Goal: Check status: Check status

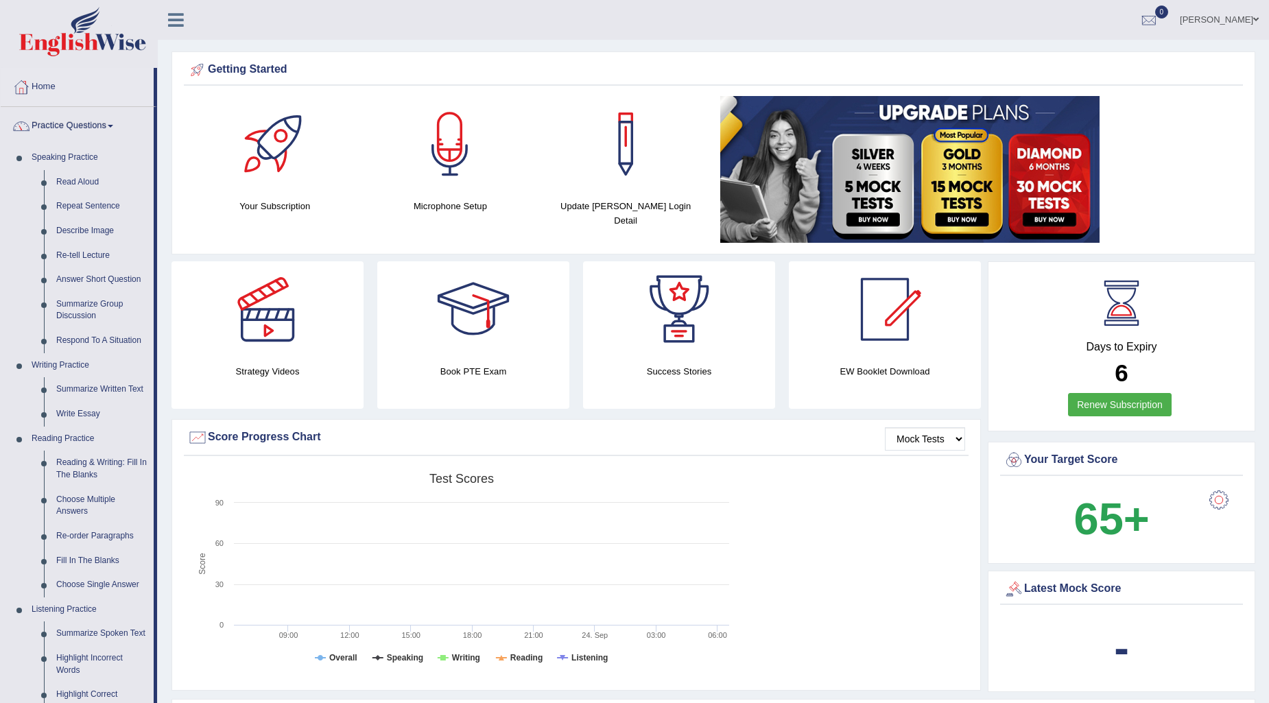
click at [104, 125] on link "Practice Questions" at bounding box center [77, 124] width 153 height 34
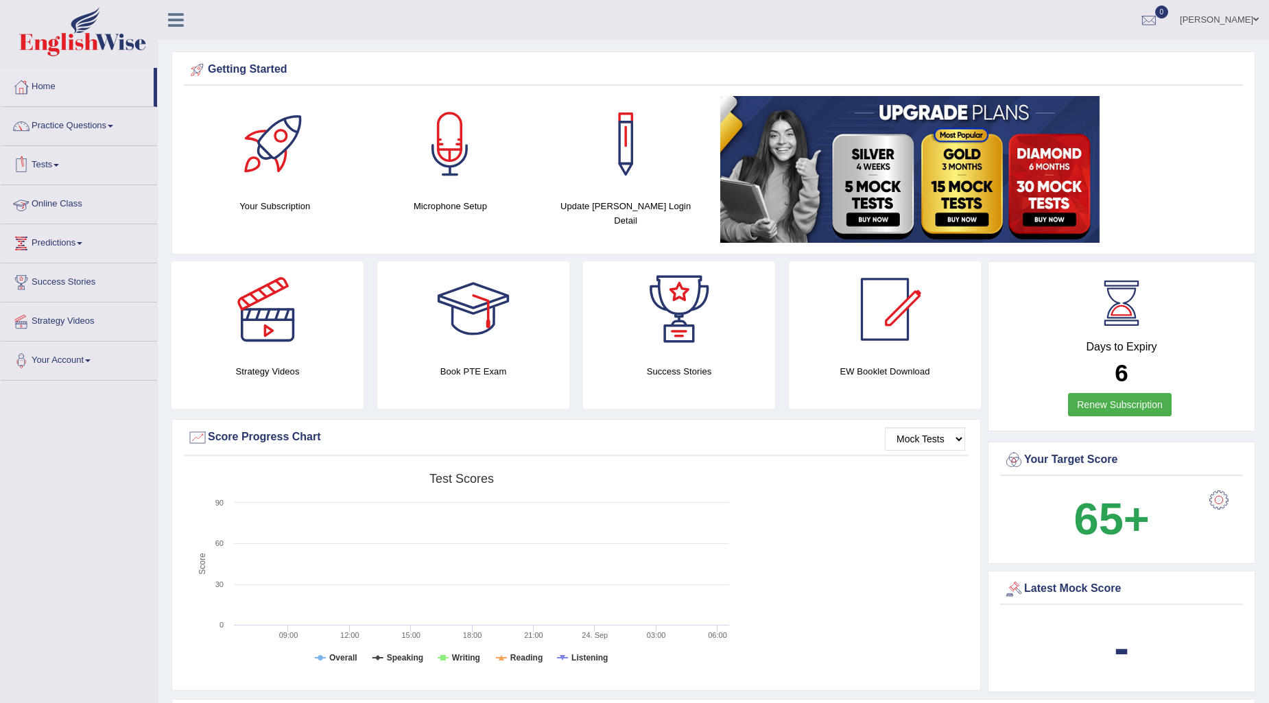
click at [58, 161] on link "Tests" at bounding box center [79, 163] width 156 height 34
click at [45, 244] on link "History" at bounding box center [89, 245] width 128 height 25
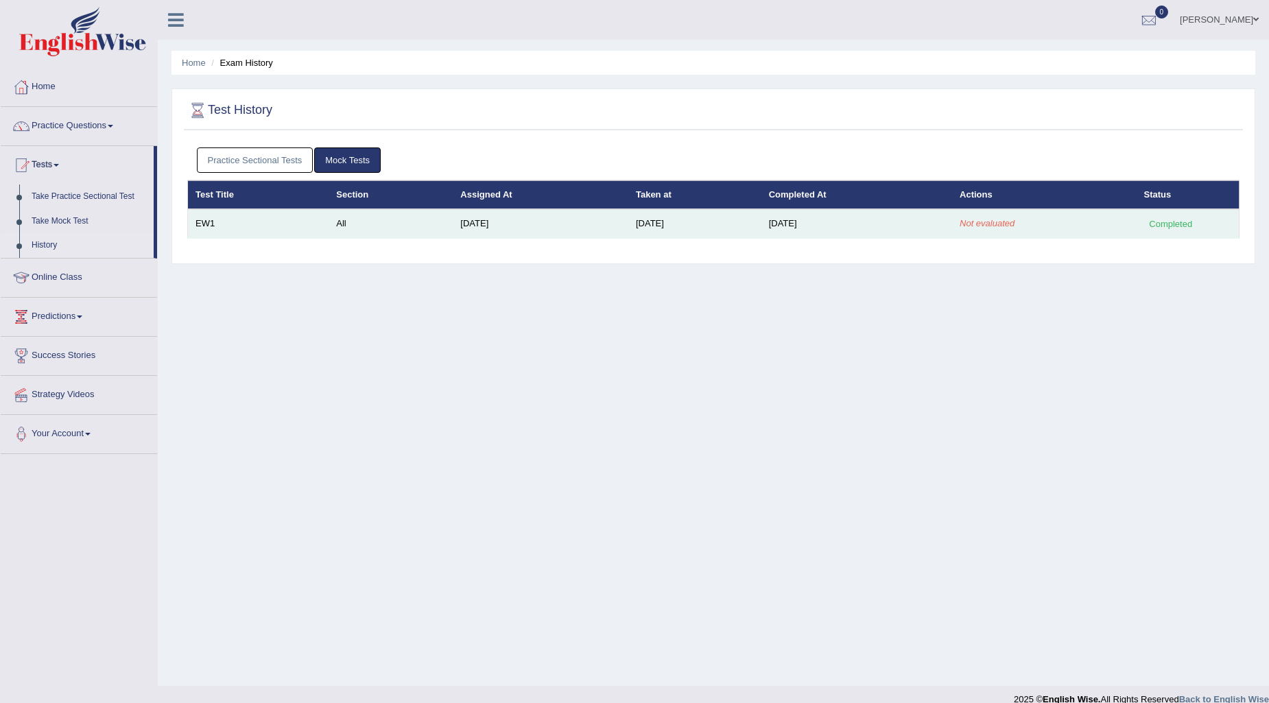
click at [1170, 223] on div "Completed" at bounding box center [1171, 224] width 54 height 14
click at [805, 223] on td "Sep 24, 2025" at bounding box center [856, 223] width 191 height 29
click at [333, 228] on td "All" at bounding box center [391, 223] width 124 height 29
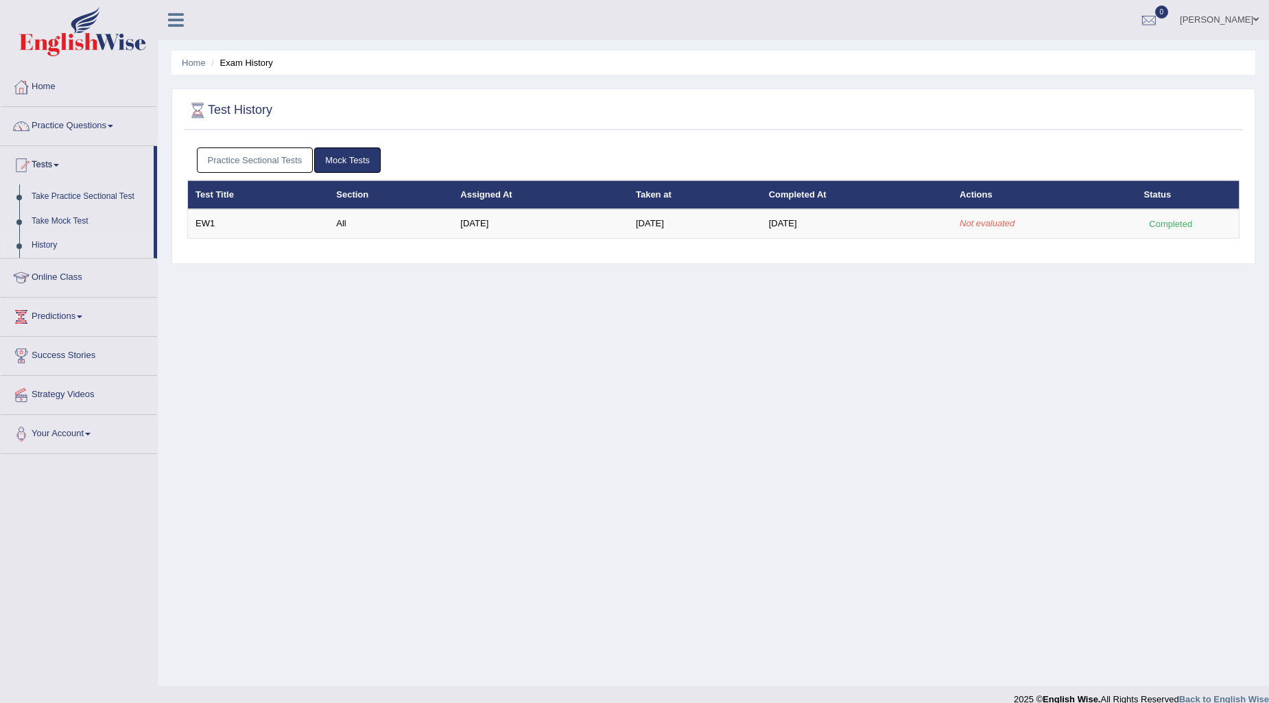
click at [429, 241] on div "Practice Sectional Tests Mock Tests Test Title Section Assigned At Taken at Com…" at bounding box center [713, 199] width 1059 height 116
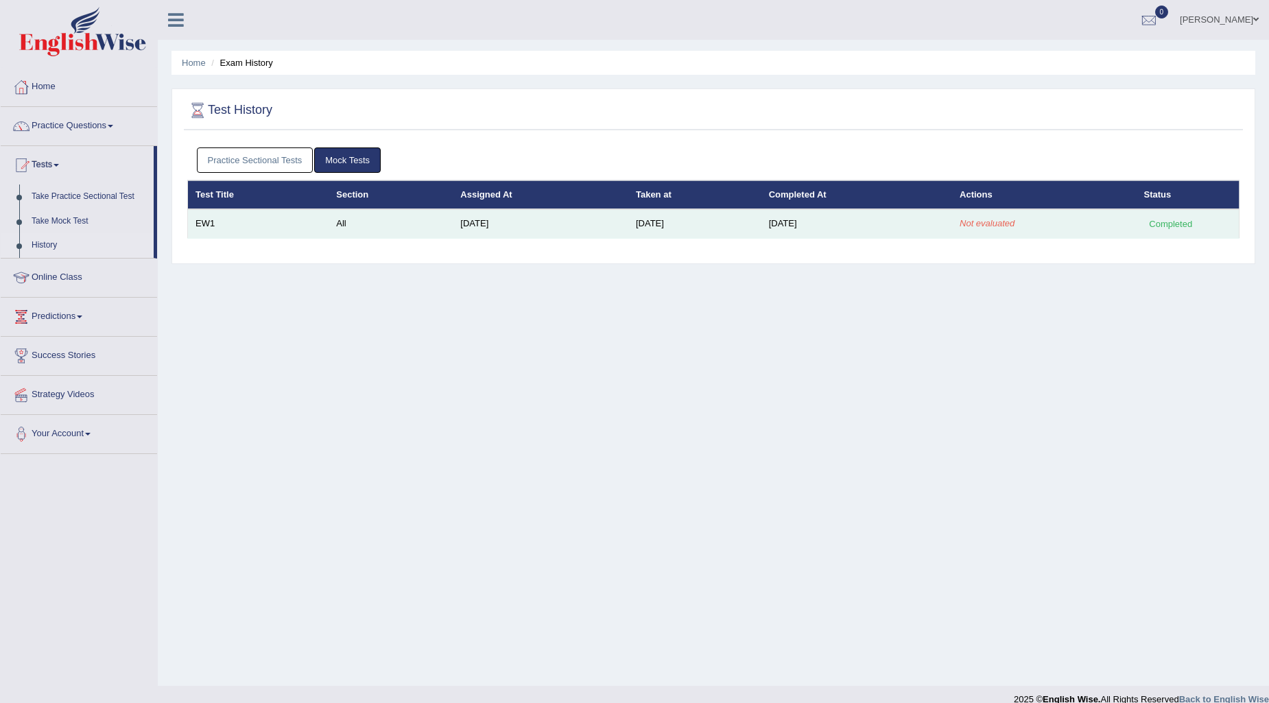
click at [429, 229] on td "All" at bounding box center [391, 223] width 124 height 29
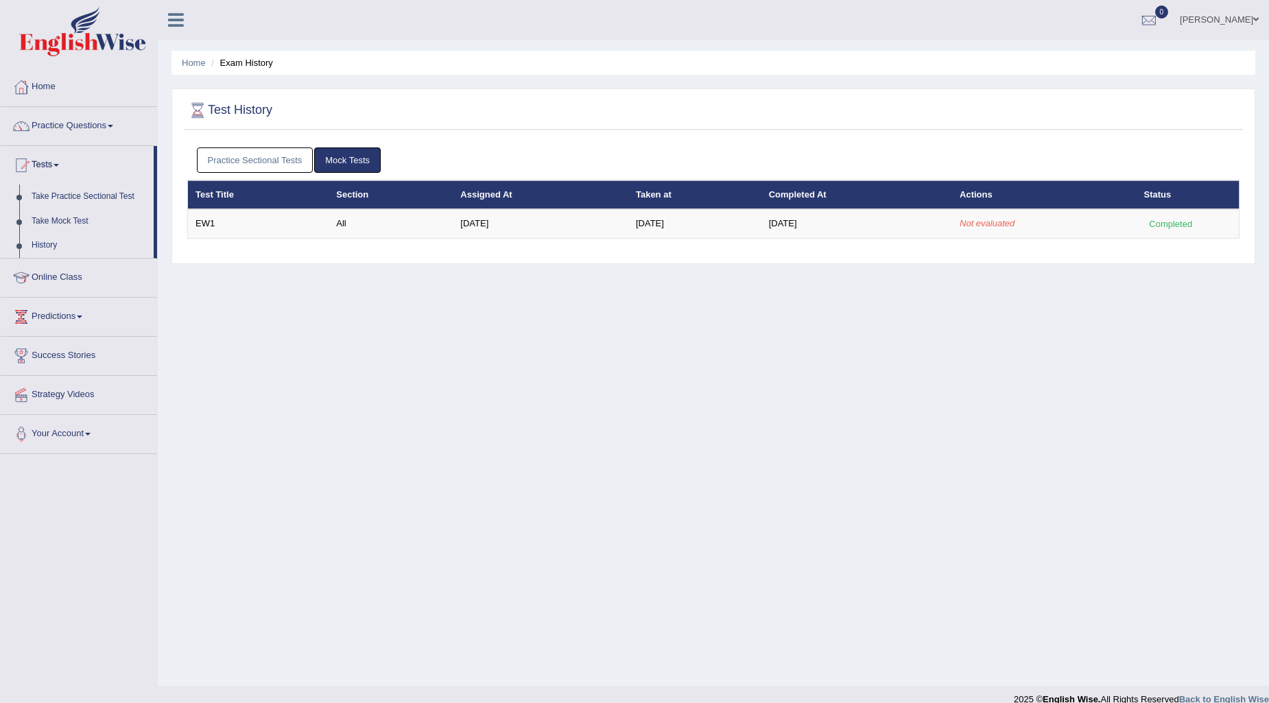
click at [355, 152] on link "Mock Tests" at bounding box center [347, 159] width 67 height 25
click at [274, 154] on link "Practice Sectional Tests" at bounding box center [255, 159] width 117 height 25
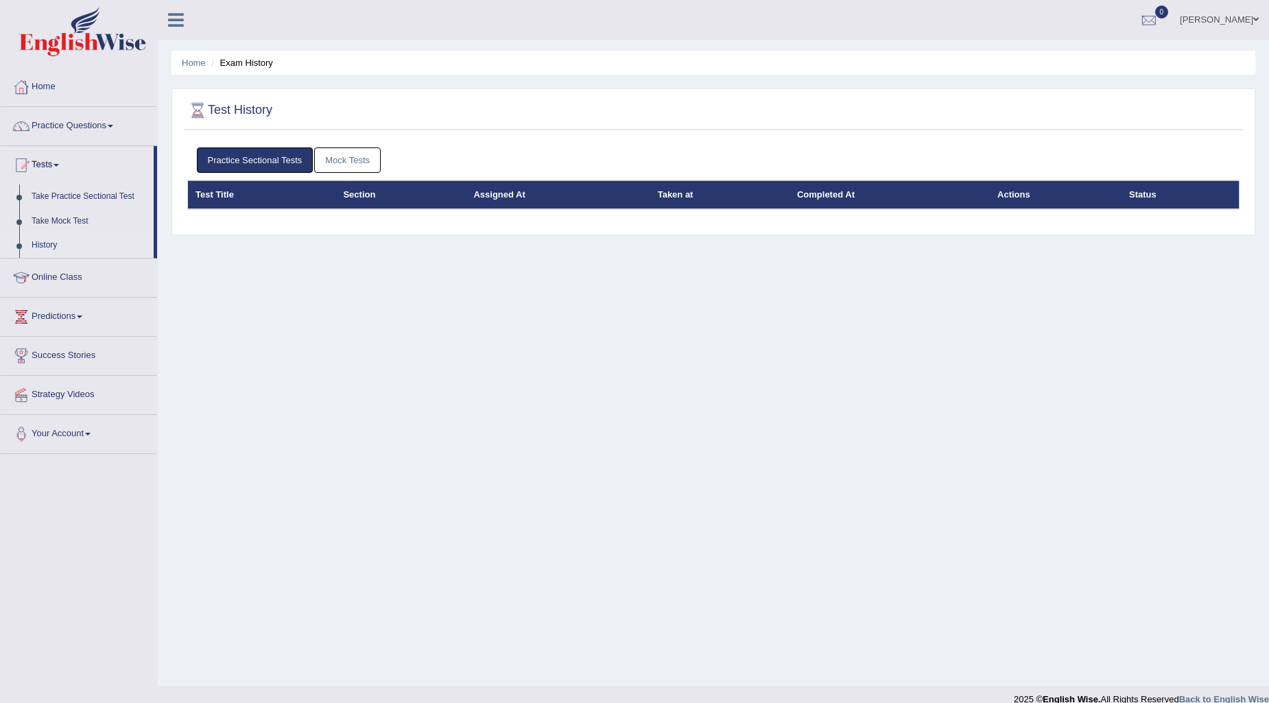
click at [354, 152] on link "Mock Tests" at bounding box center [347, 159] width 67 height 25
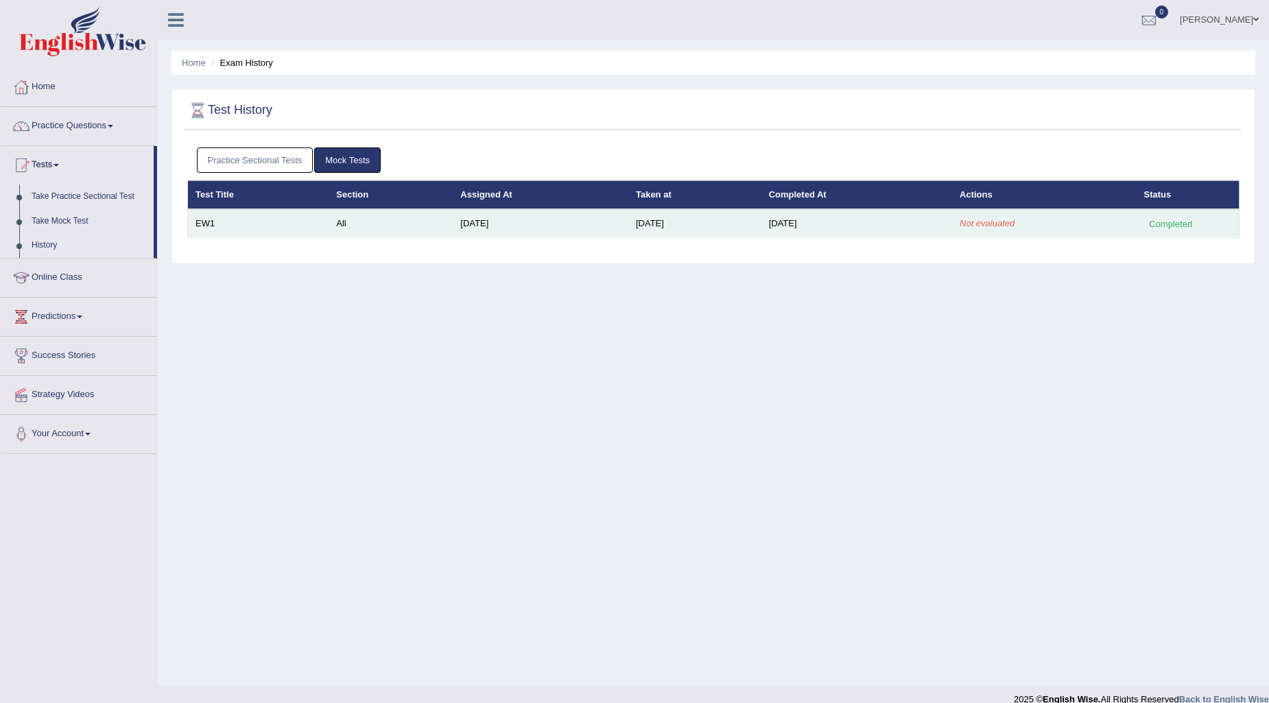
click at [329, 223] on td "All" at bounding box center [391, 223] width 124 height 29
click at [643, 223] on td "Sep 24, 2025" at bounding box center [694, 223] width 133 height 29
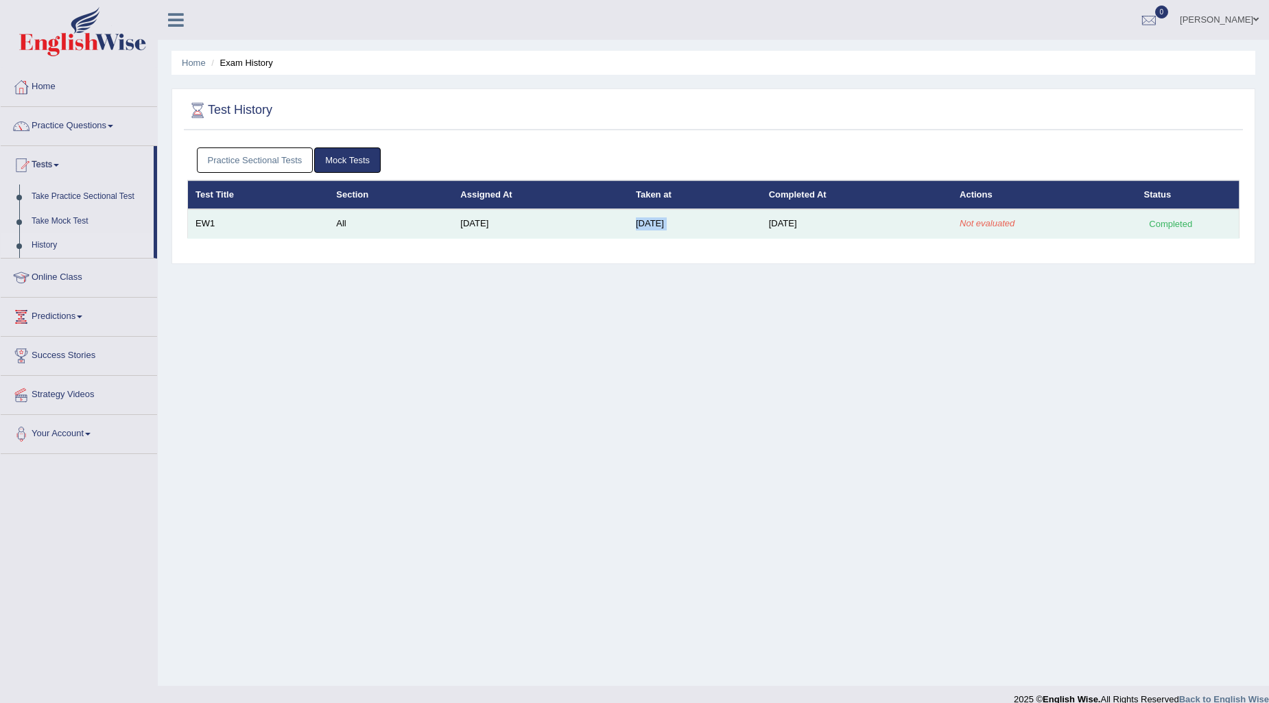
click at [643, 223] on td "Sep 24, 2025" at bounding box center [694, 223] width 133 height 29
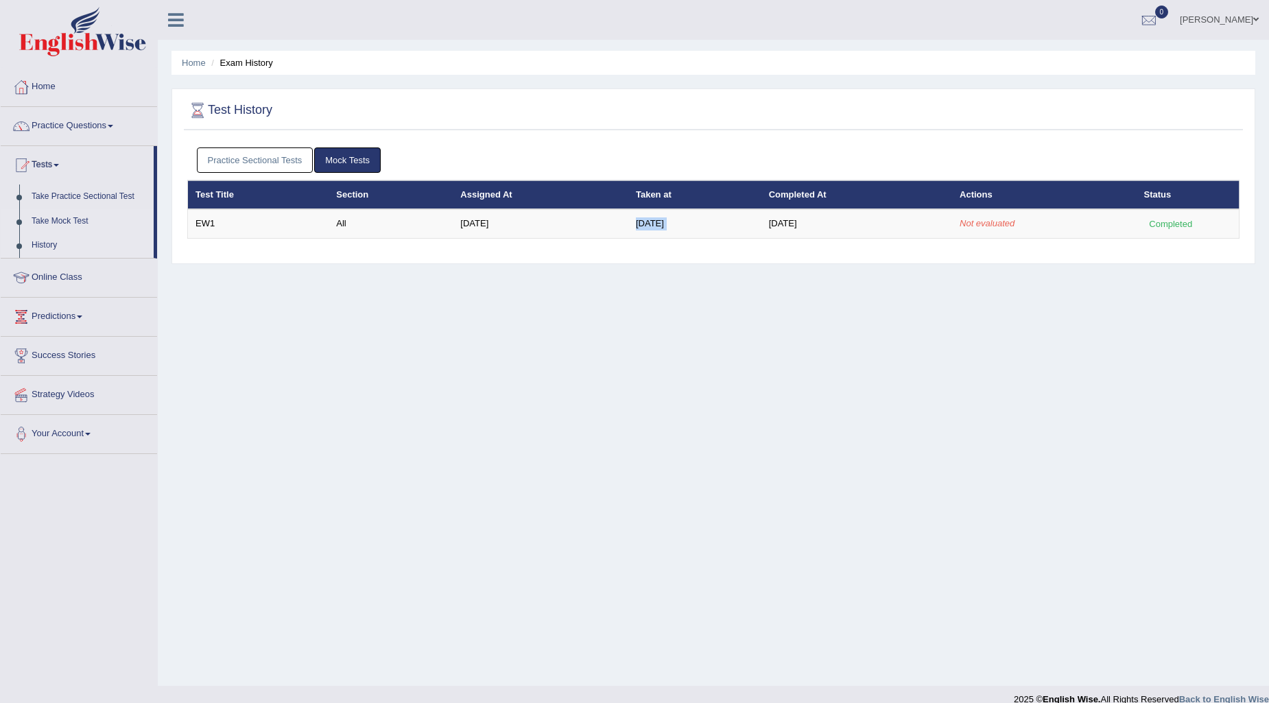
click at [64, 222] on link "Take Mock Test" at bounding box center [89, 221] width 128 height 25
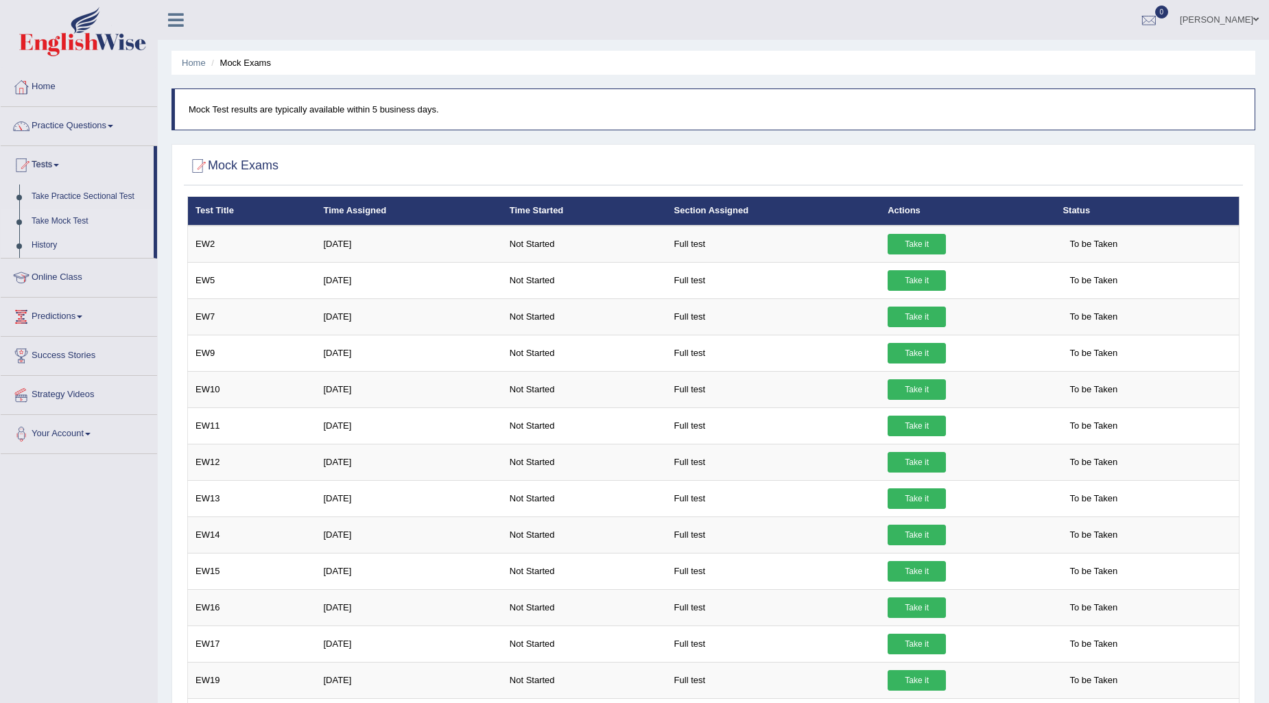
click at [39, 239] on link "History" at bounding box center [89, 245] width 128 height 25
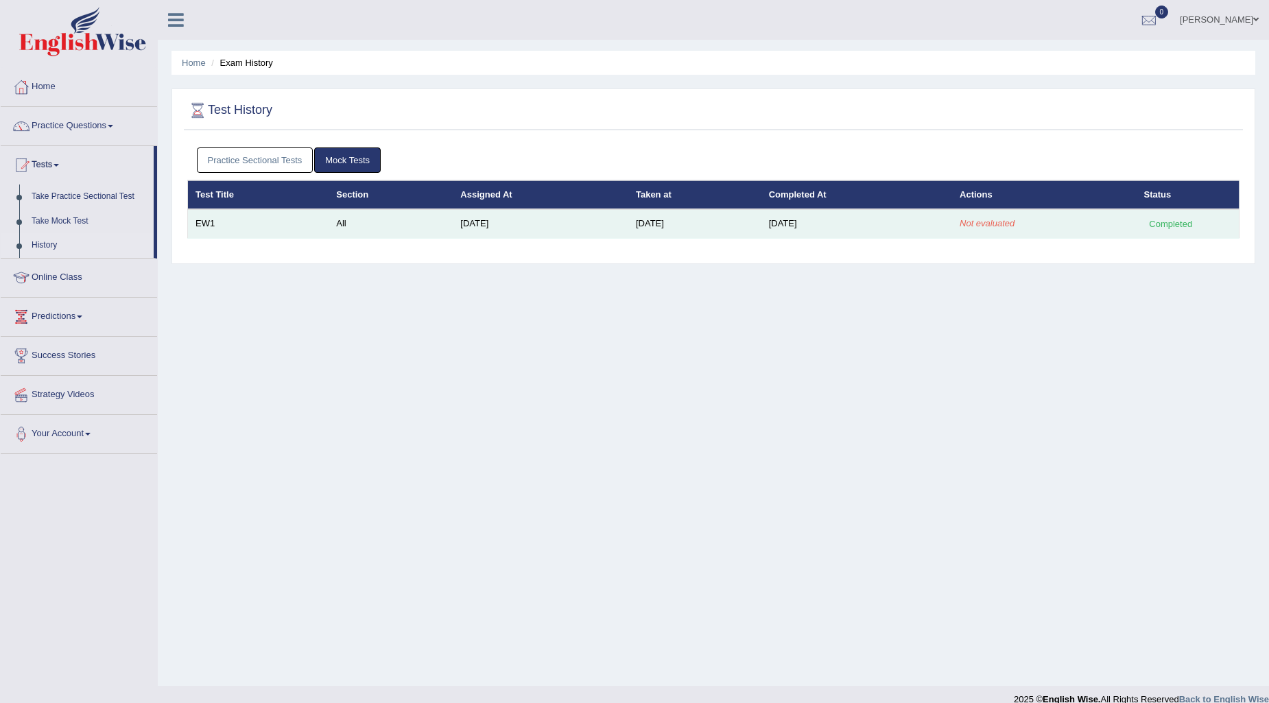
click at [1166, 223] on div "Completed" at bounding box center [1171, 224] width 54 height 14
click at [1181, 229] on div "Completed" at bounding box center [1171, 224] width 54 height 14
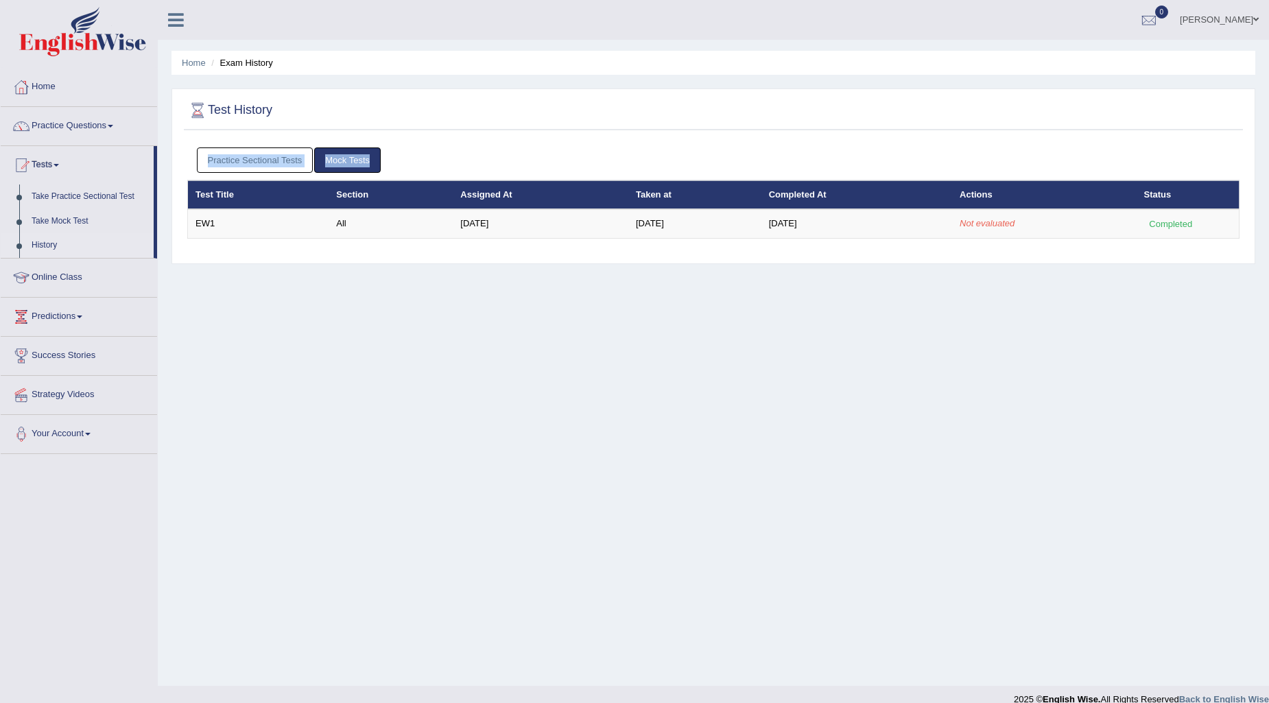
drag, startPoint x: 1123, startPoint y: 335, endPoint x: 1098, endPoint y: 353, distance: 31.4
click at [1117, 345] on div "Home Exam History Test History Practice Sectional Tests Mock Tests Test Title S…" at bounding box center [713, 343] width 1111 height 686
click at [1063, 362] on div "Home Exam History Test History Practice Sectional Tests Mock Tests Test Title S…" at bounding box center [713, 343] width 1111 height 686
click at [38, 79] on link "Home" at bounding box center [79, 85] width 156 height 34
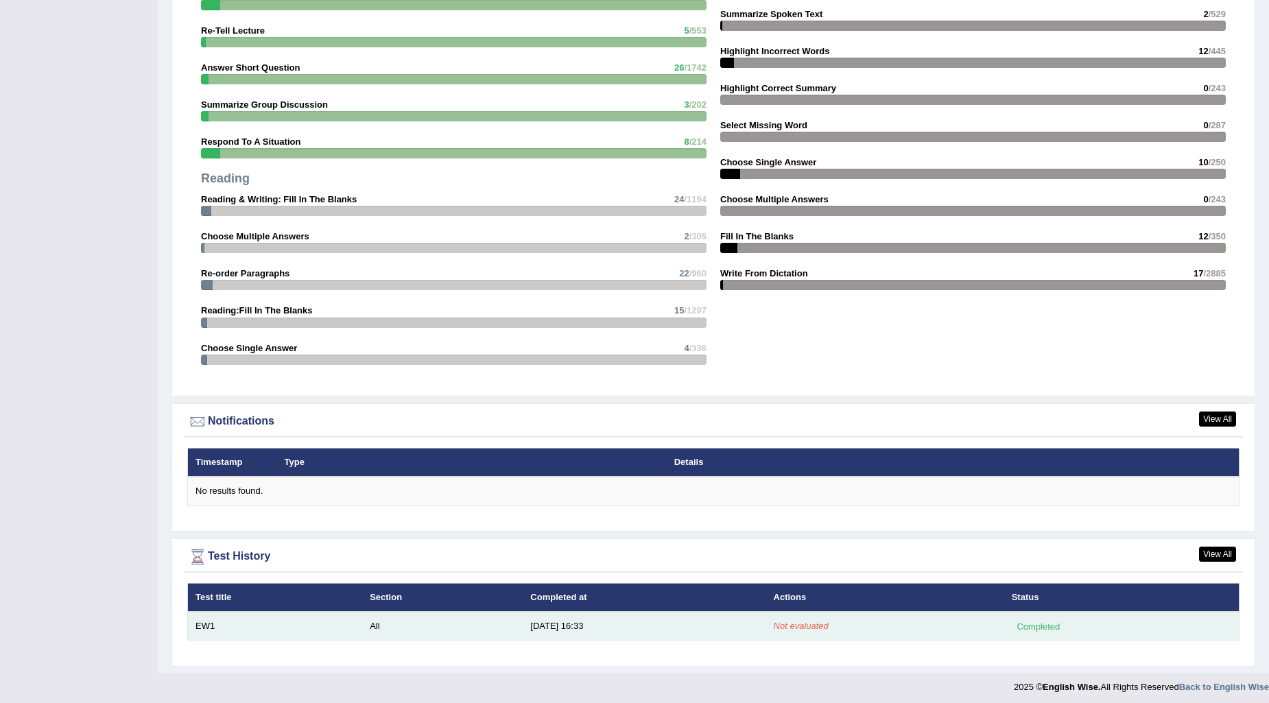
click at [892, 621] on td "Not evaluated" at bounding box center [885, 626] width 238 height 29
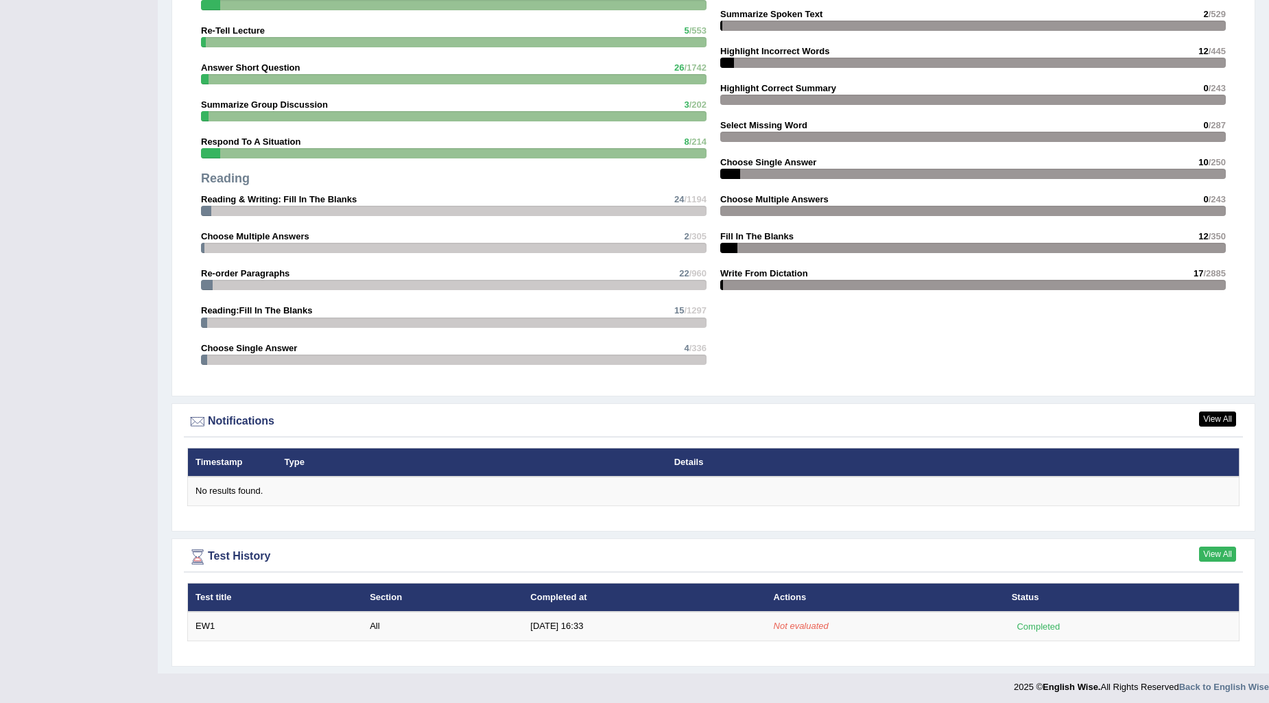
click at [1202, 547] on link "View All" at bounding box center [1217, 554] width 37 height 15
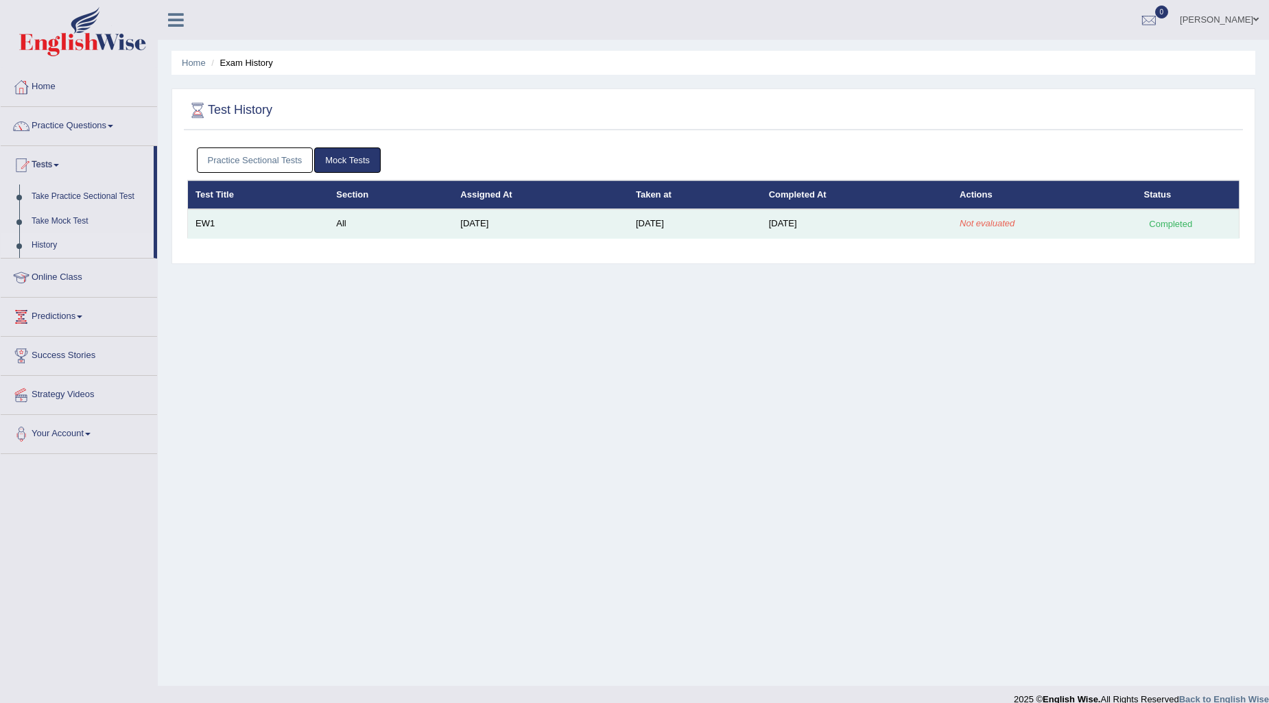
click at [1161, 213] on td "Completed" at bounding box center [1188, 223] width 103 height 29
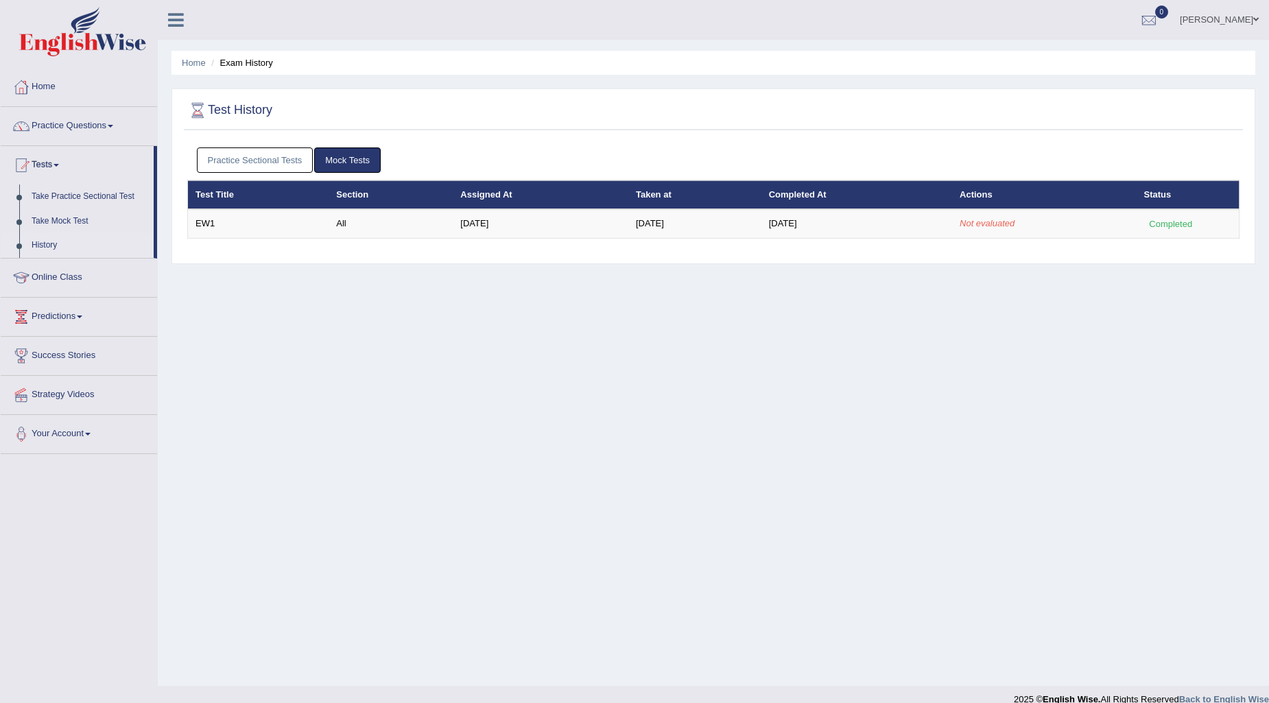
click at [1152, 359] on div "Home Exam History Test History Practice Sectional Tests Mock Tests Test Title S…" at bounding box center [713, 343] width 1111 height 686
click at [199, 64] on link "Home" at bounding box center [194, 63] width 24 height 10
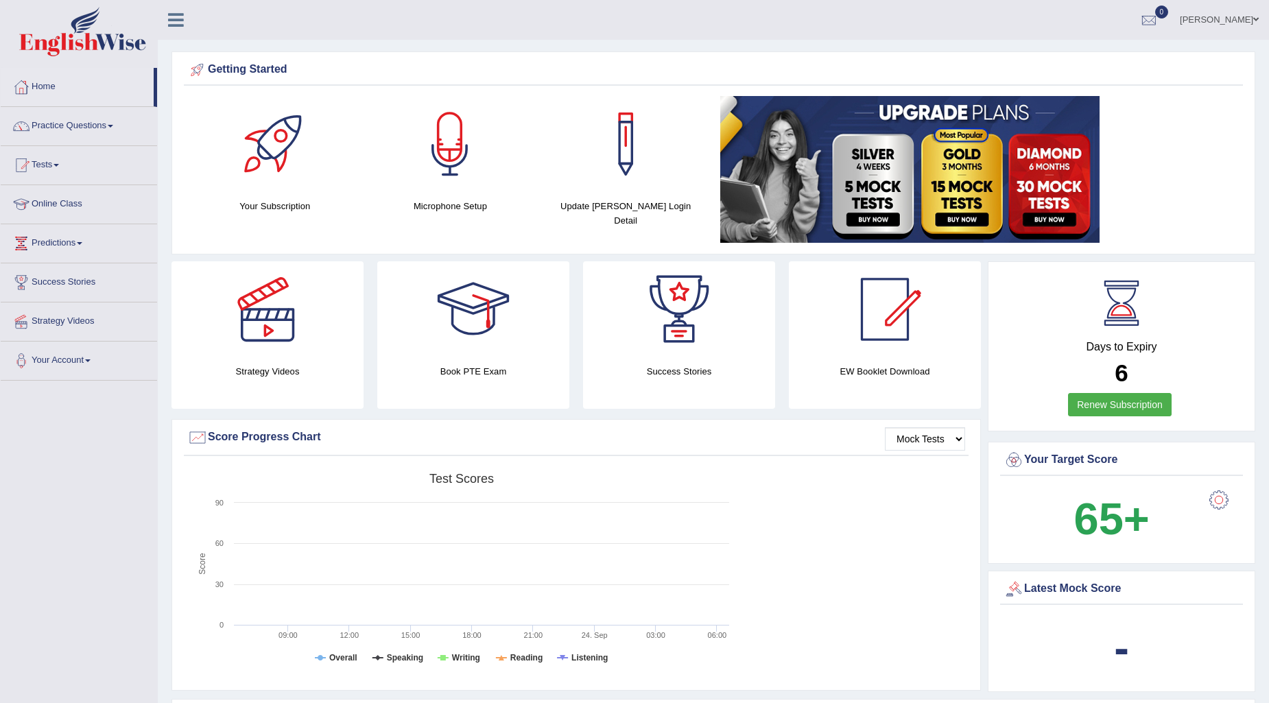
click at [60, 244] on link "Predictions" at bounding box center [79, 241] width 156 height 34
click at [48, 165] on link "Tests" at bounding box center [79, 163] width 156 height 34
